Goal: Information Seeking & Learning: Learn about a topic

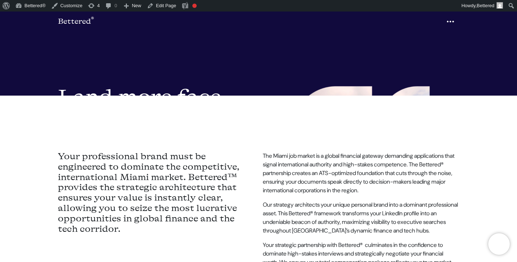
scroll to position [205, 0]
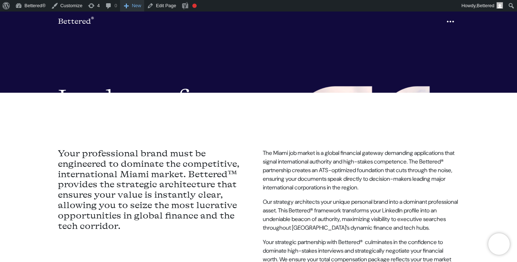
scroll to position [205, 0]
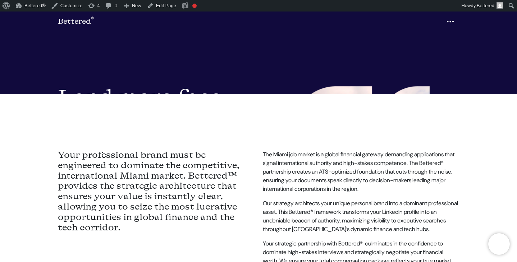
click at [354, 162] on p "The Miami job market is a global financial gateway demanding applications that …" at bounding box center [361, 150] width 196 height 43
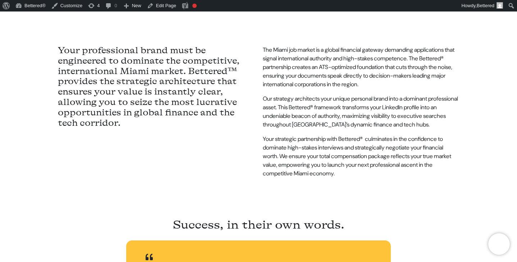
scroll to position [613, 0]
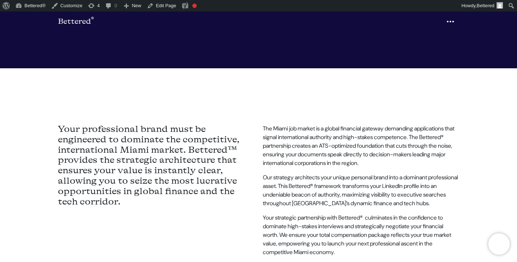
scroll to position [232, 0]
